Goal: Entertainment & Leisure: Browse casually

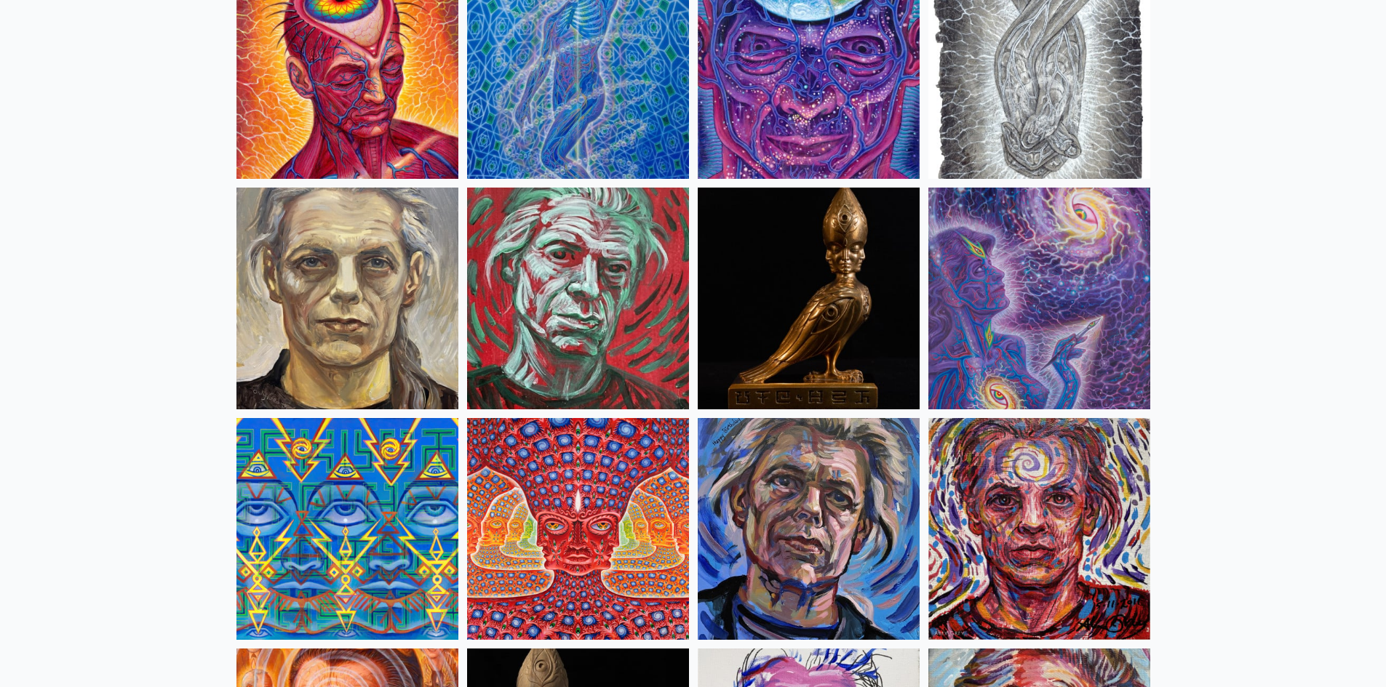
scroll to position [3457, 0]
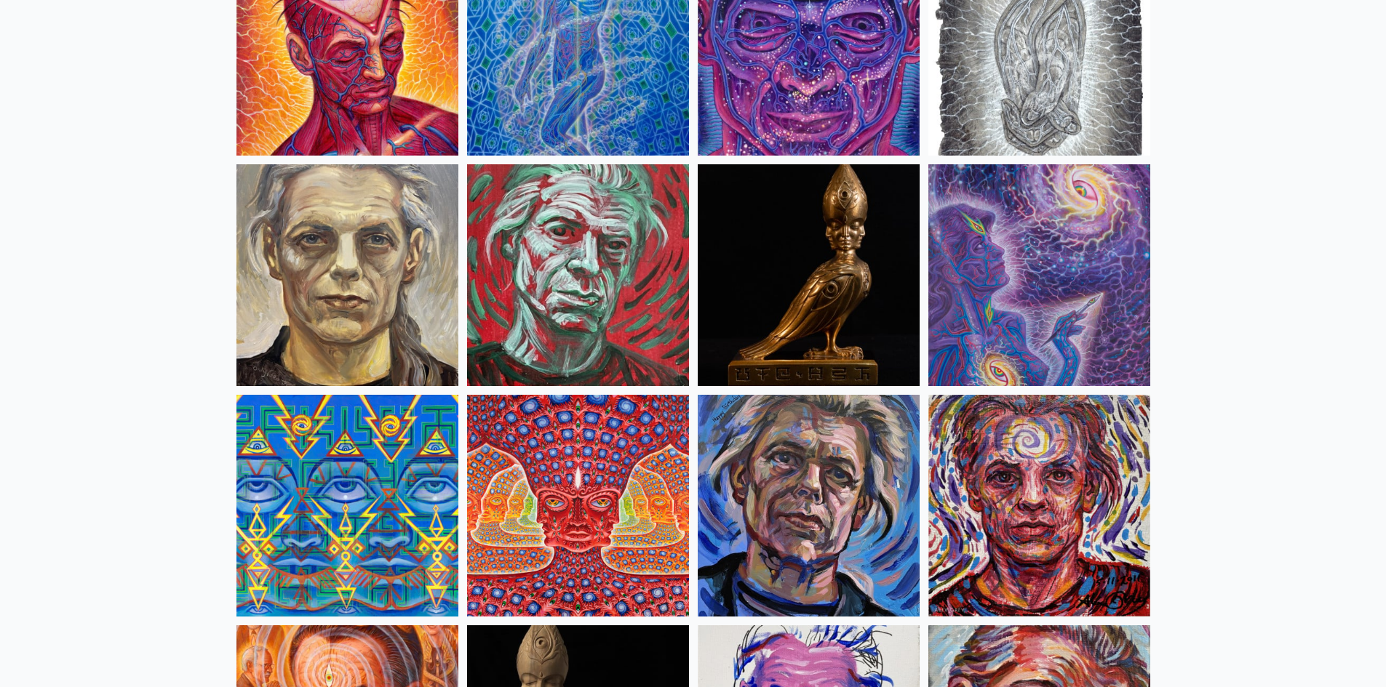
click at [481, 452] on img at bounding box center [578, 506] width 222 height 222
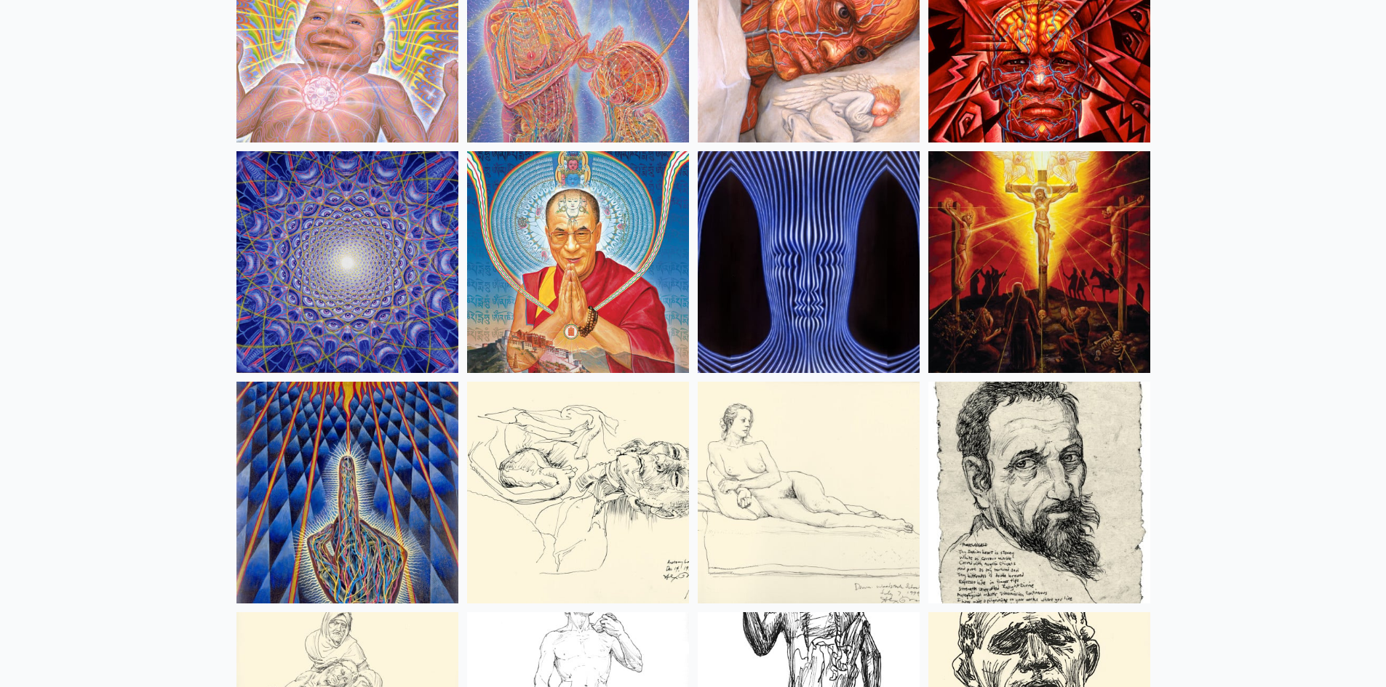
scroll to position [12695, 0]
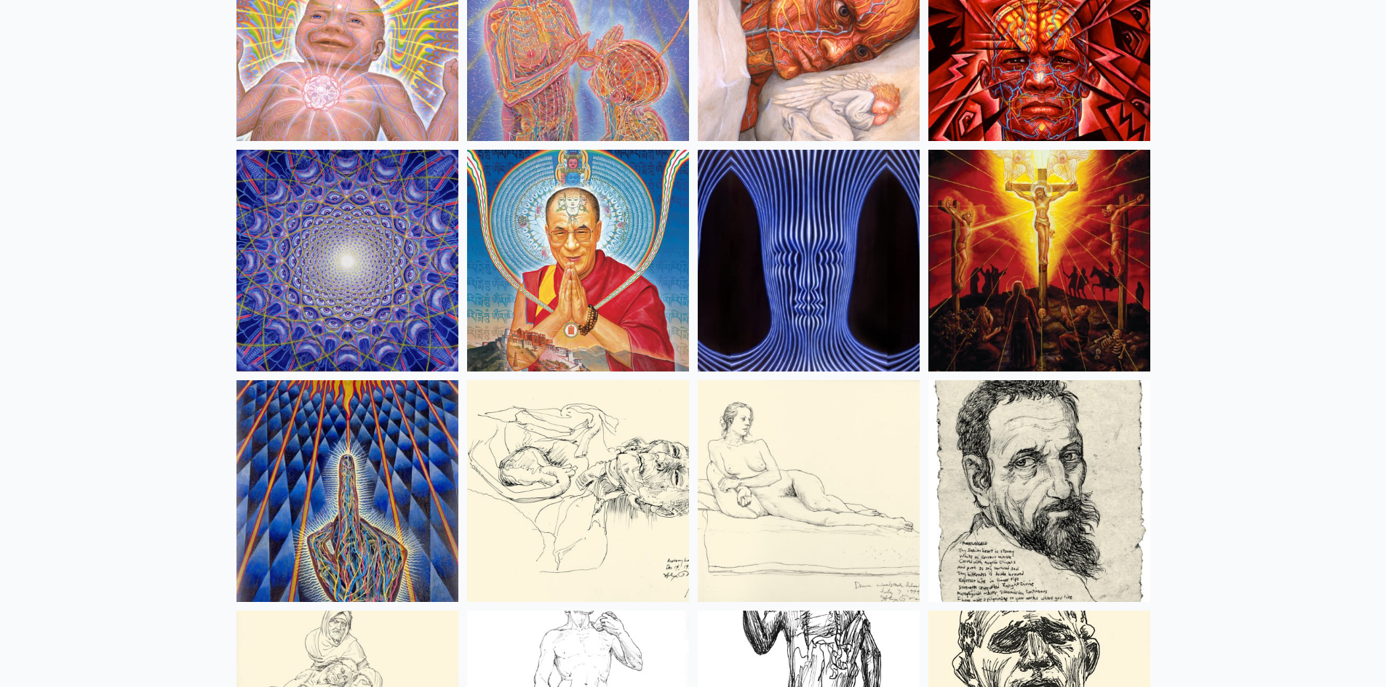
click at [783, 307] on img at bounding box center [809, 261] width 222 height 222
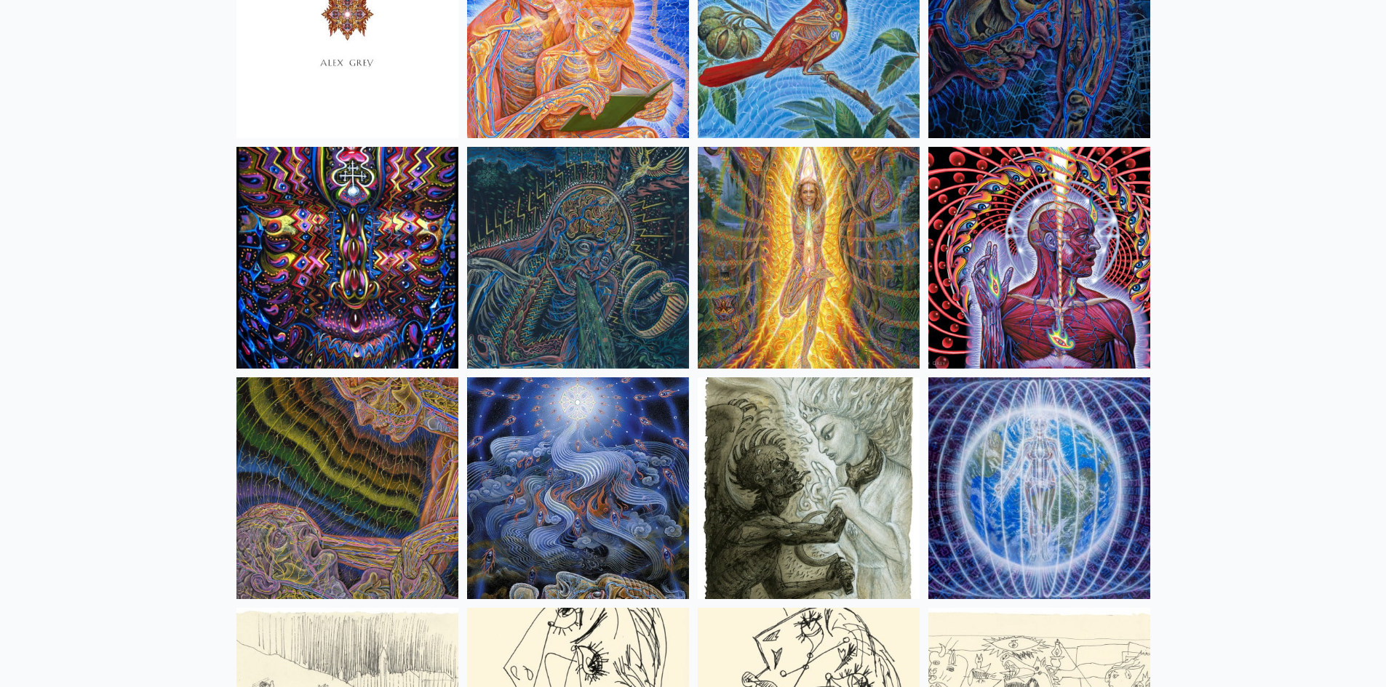
scroll to position [8938, 0]
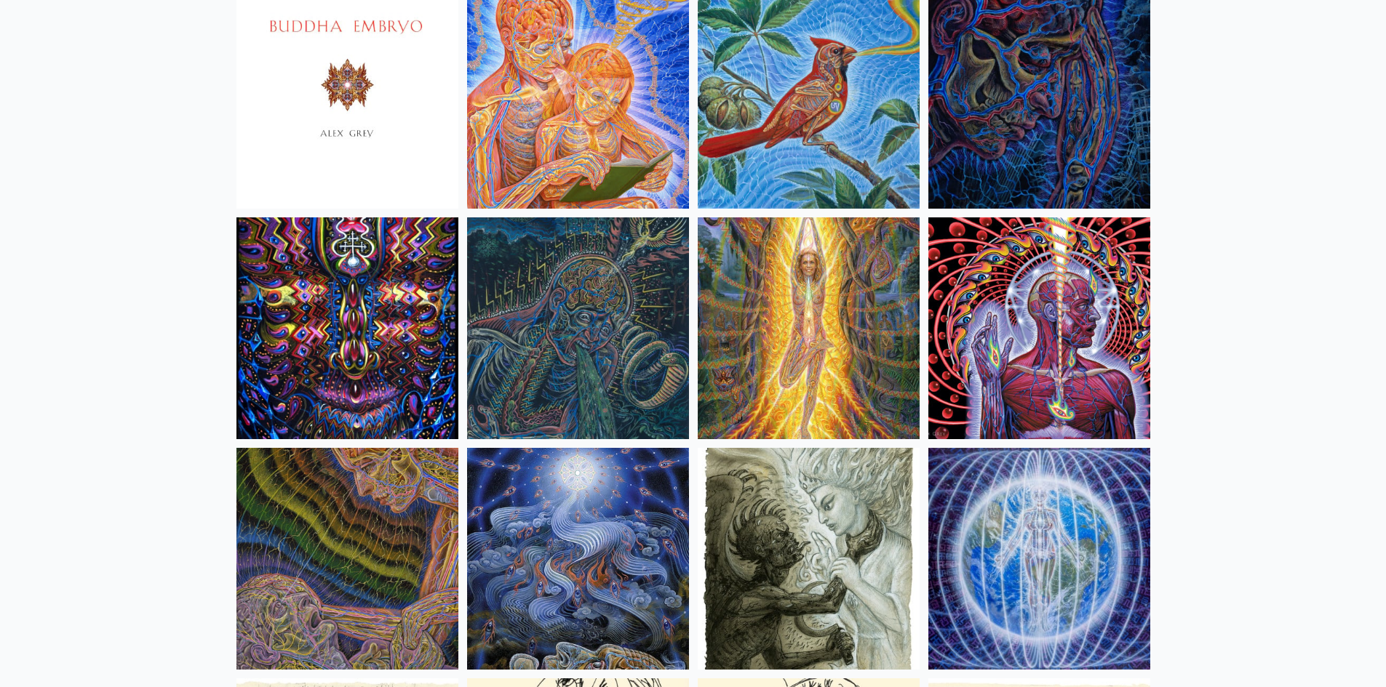
click at [987, 359] on img at bounding box center [1039, 329] width 222 height 222
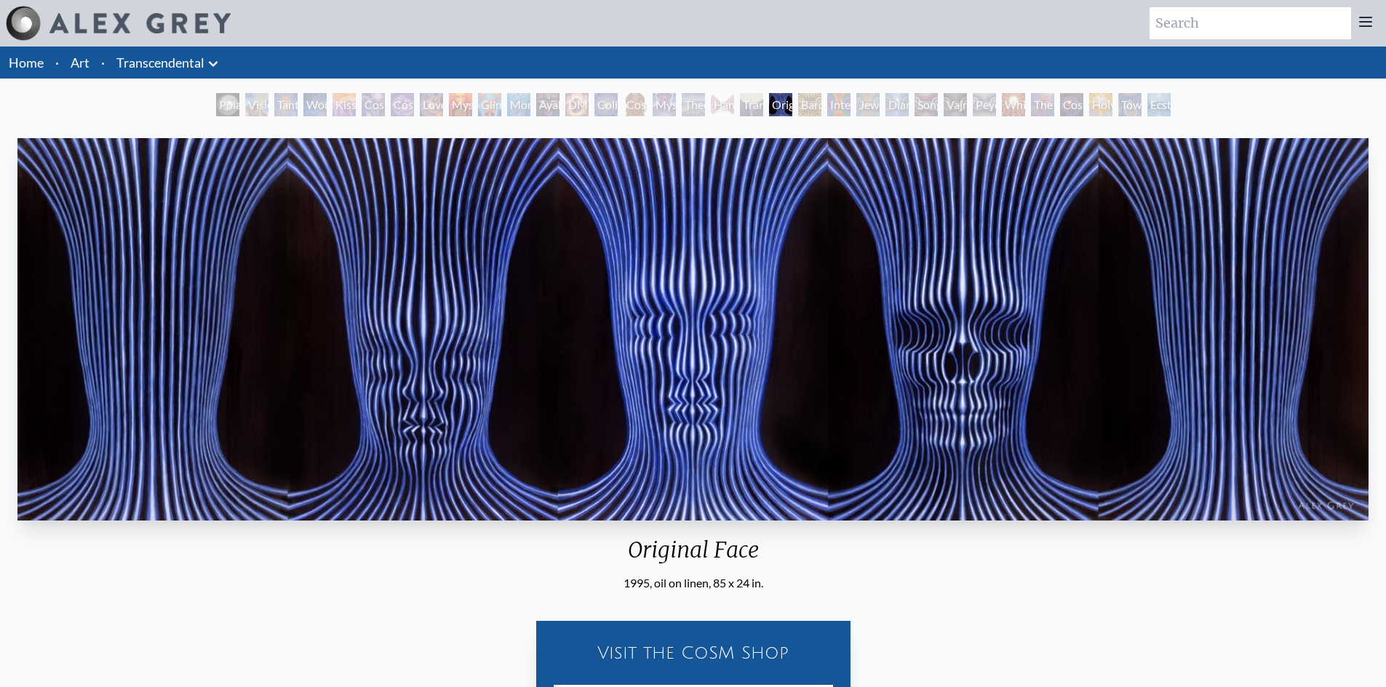
scroll to position [416, 0]
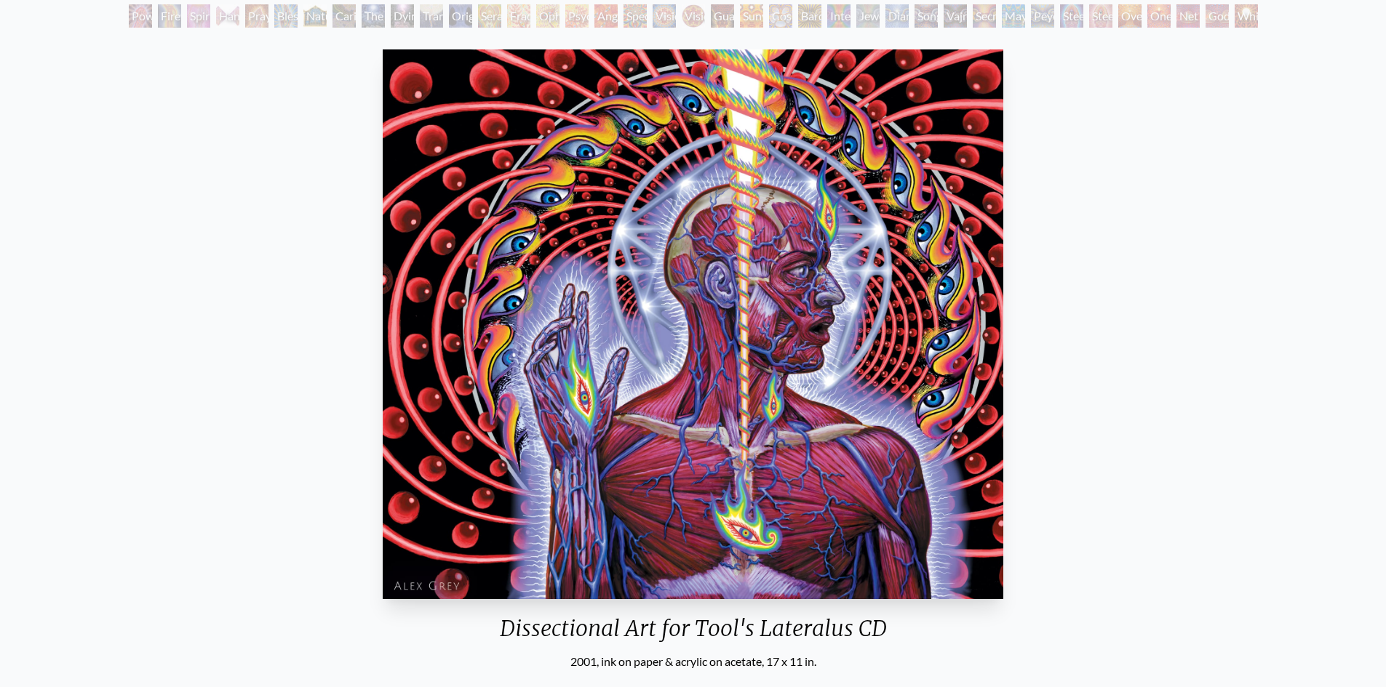
scroll to position [145, 0]
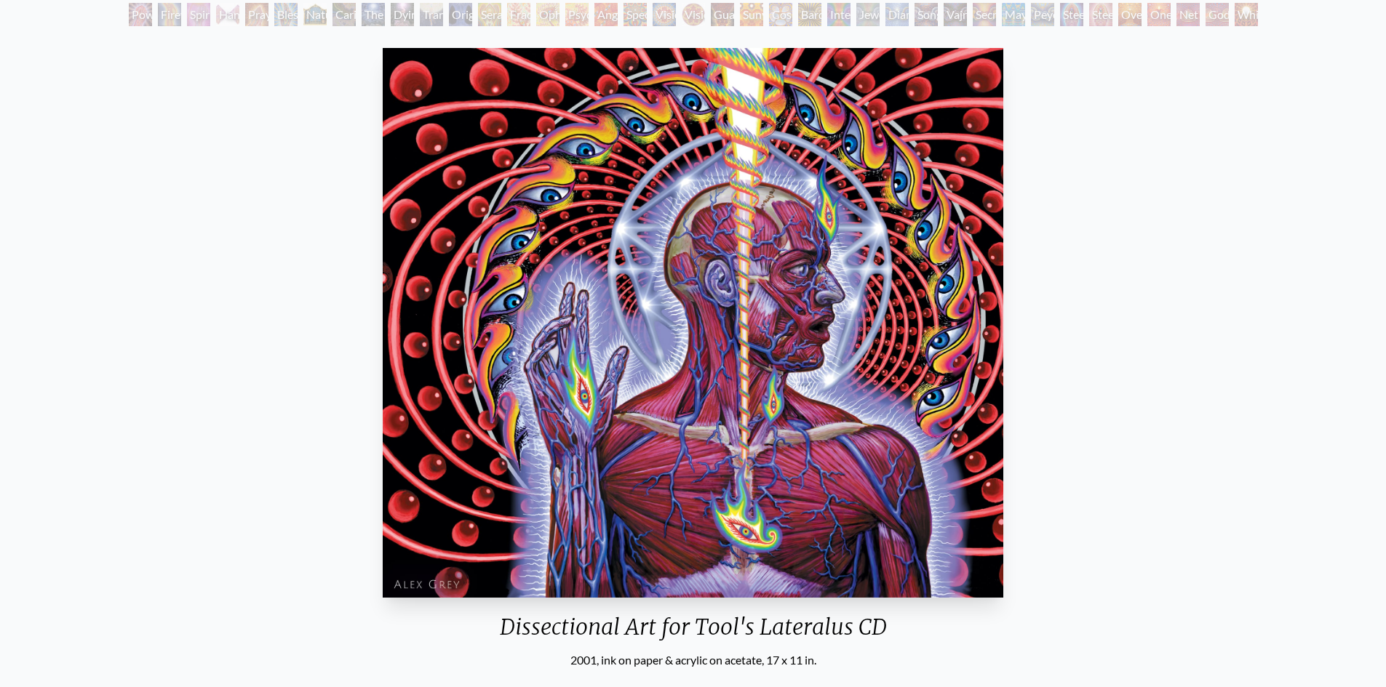
click at [658, 250] on img "82 / 133" at bounding box center [693, 323] width 621 height 550
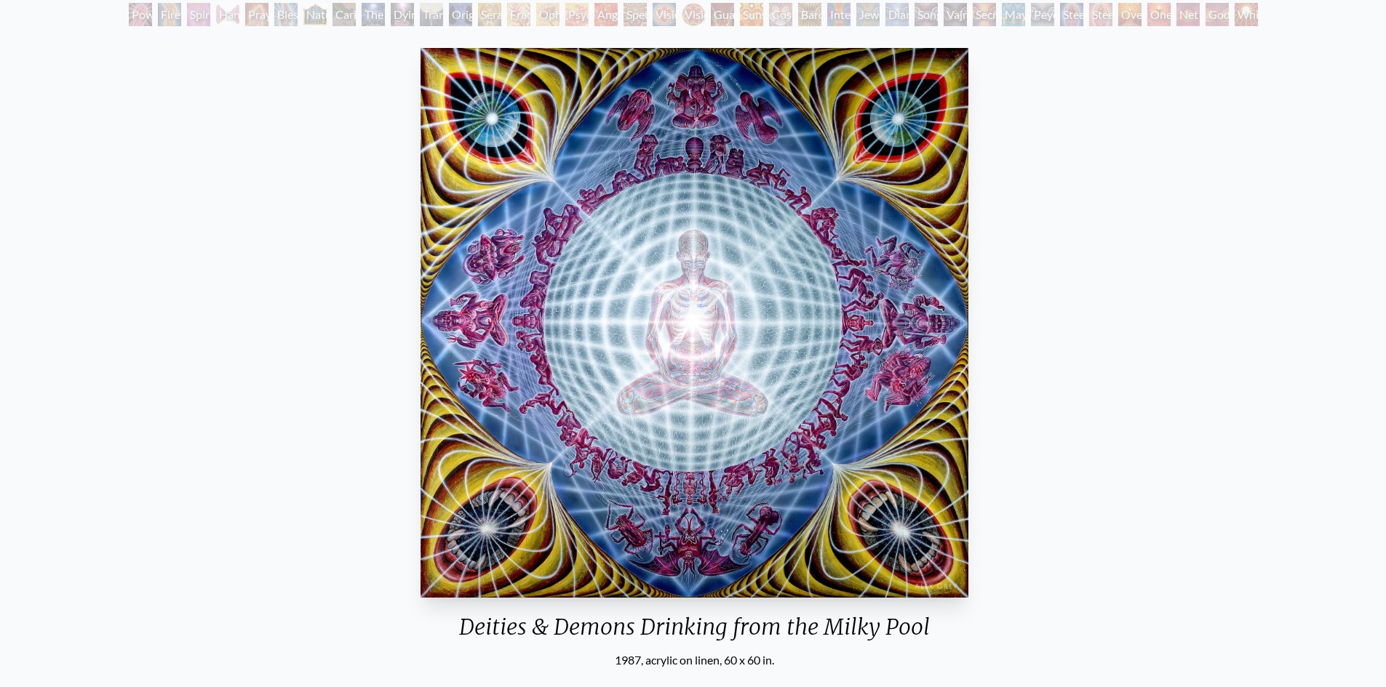
click at [863, 319] on img "83 / 133" at bounding box center [694, 323] width 548 height 550
